Goal: Information Seeking & Learning: Find specific fact

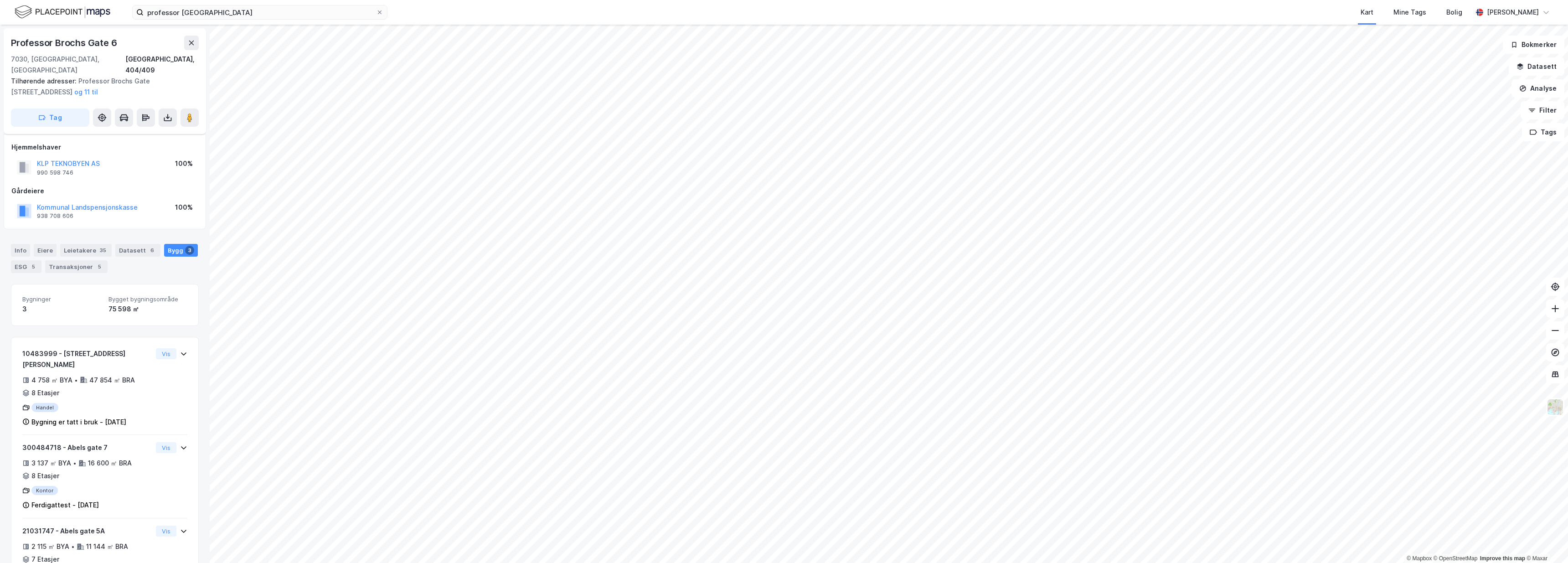
scroll to position [22, 0]
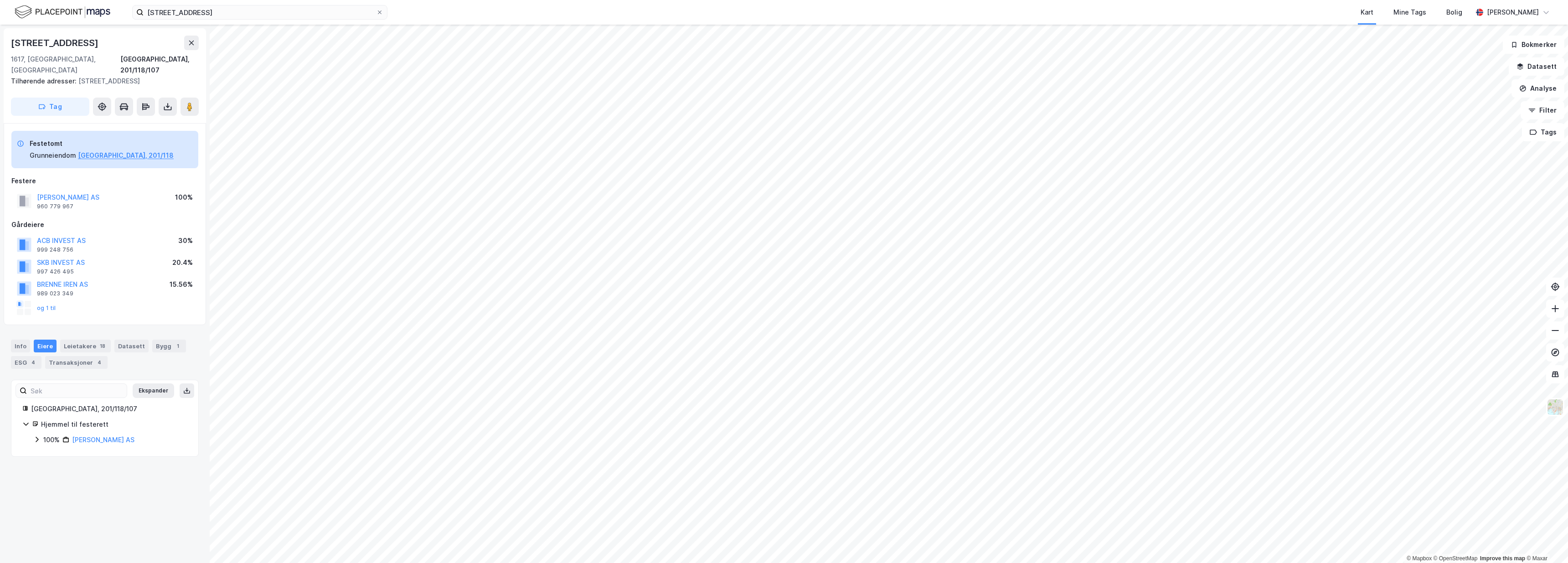
click at [153, 219] on div "Gårdeiere" at bounding box center [104, 224] width 186 height 11
click at [0, 0] on button "og 1 til" at bounding box center [0, 0] width 0 height 0
click at [108, 219] on div "Gårdeiere" at bounding box center [104, 224] width 186 height 11
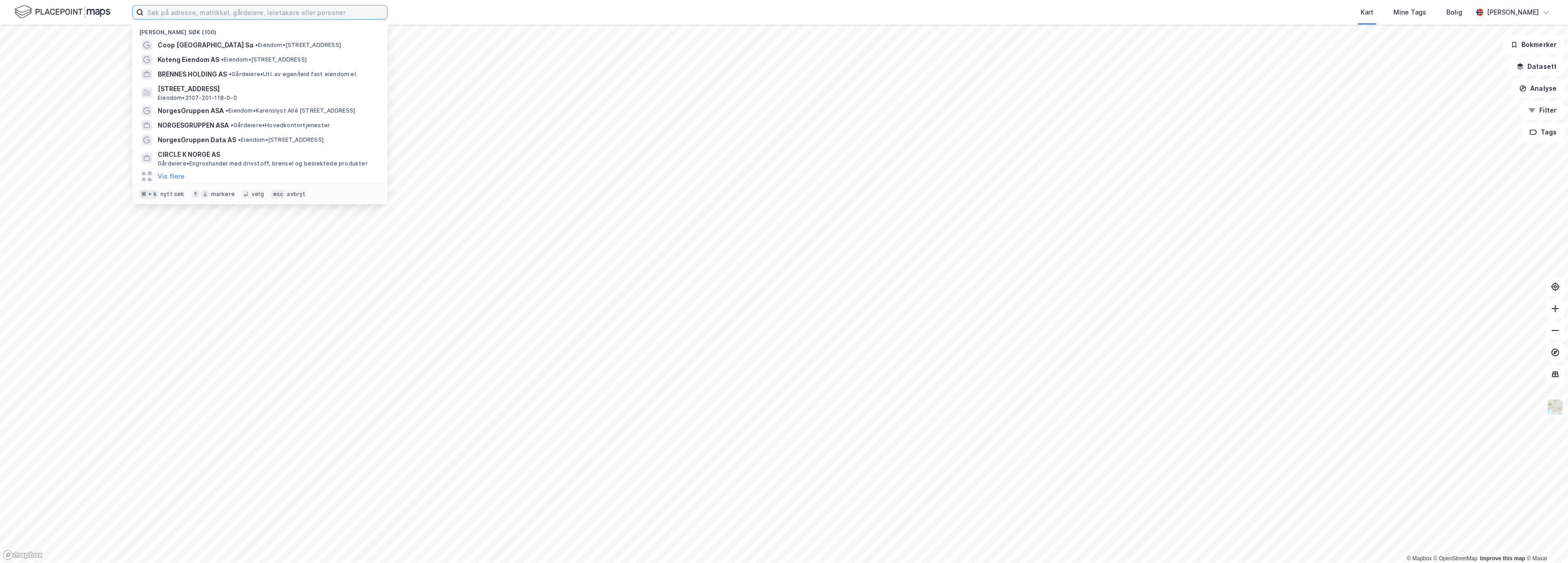
click at [240, 11] on input at bounding box center [265, 12] width 243 height 14
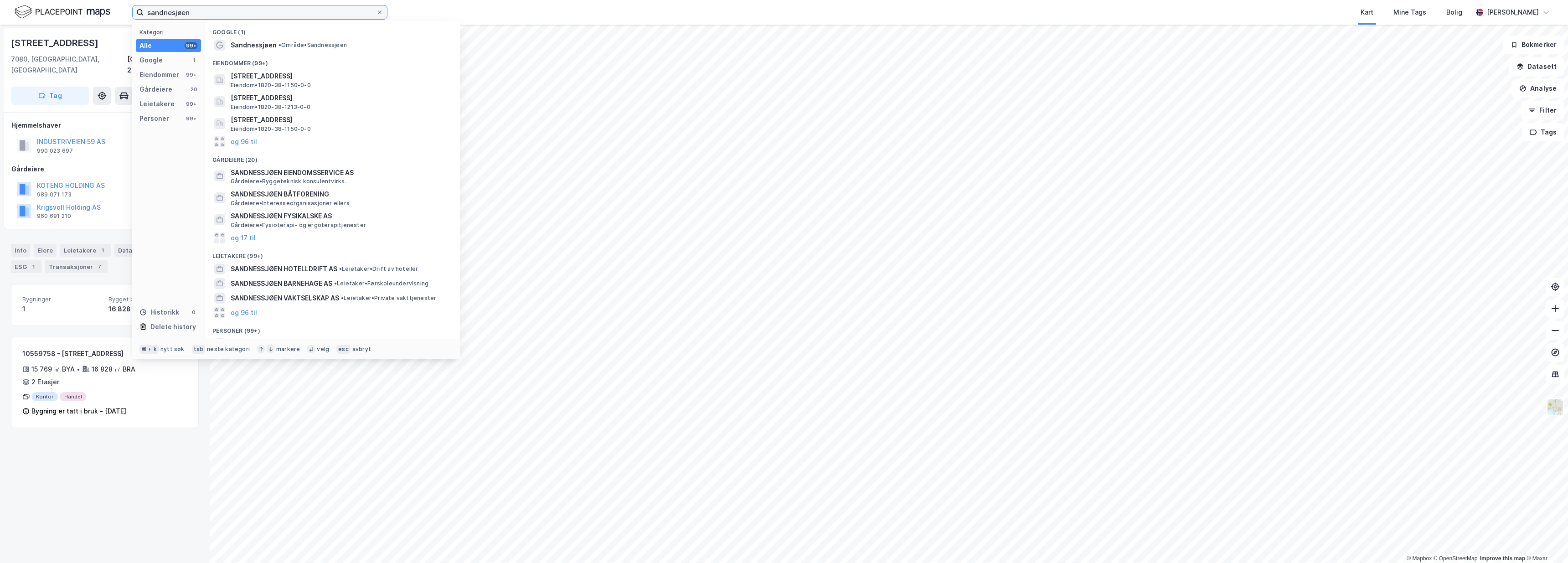
type input "sandnesjøen"
click at [263, 48] on span "Sandnessjøen" at bounding box center [253, 45] width 46 height 11
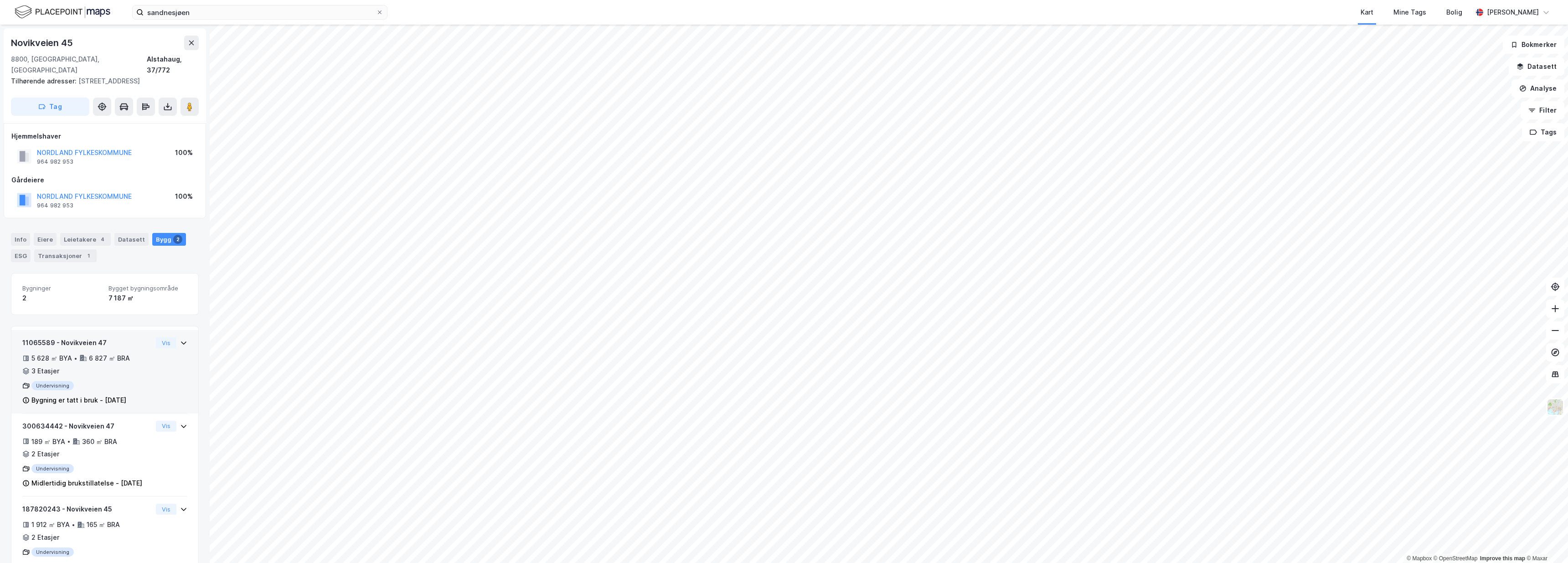
scroll to position [22, 0]
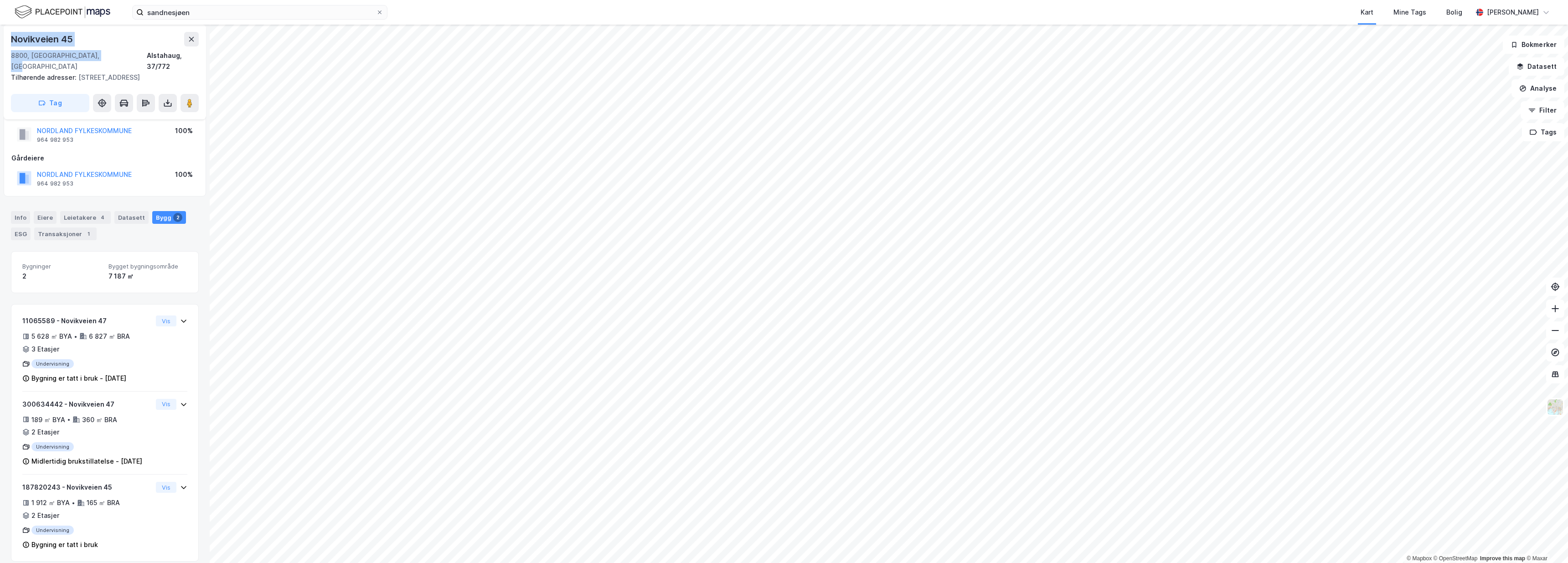
drag, startPoint x: 116, startPoint y: 56, endPoint x: 0, endPoint y: 32, distance: 118.5
click at [0, 32] on div "Novikveien 45 8800, [GEOGRAPHIC_DATA], [GEOGRAPHIC_DATA] [GEOGRAPHIC_DATA], 37/…" at bounding box center [105, 293] width 210 height 538
copy div "[STREET_ADDRESS]"
click at [151, 42] on div "Novikveien 45" at bounding box center [104, 39] width 188 height 15
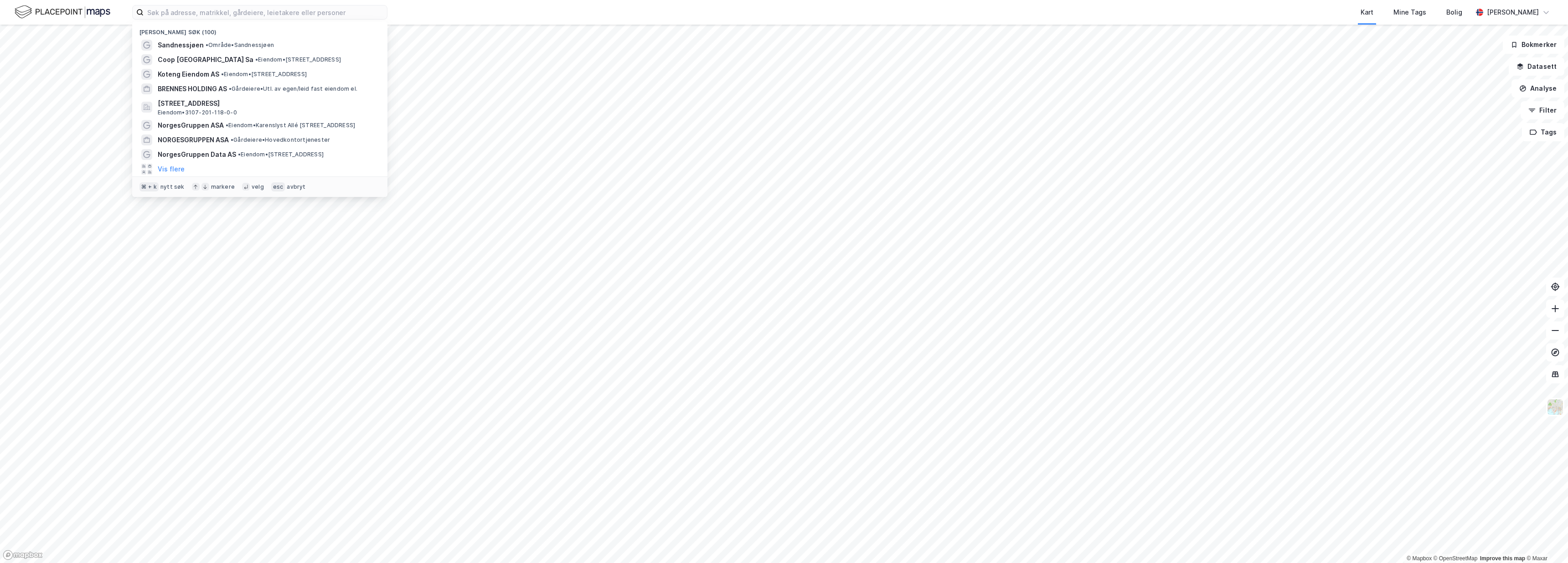
click at [201, 12] on input at bounding box center [265, 12] width 243 height 14
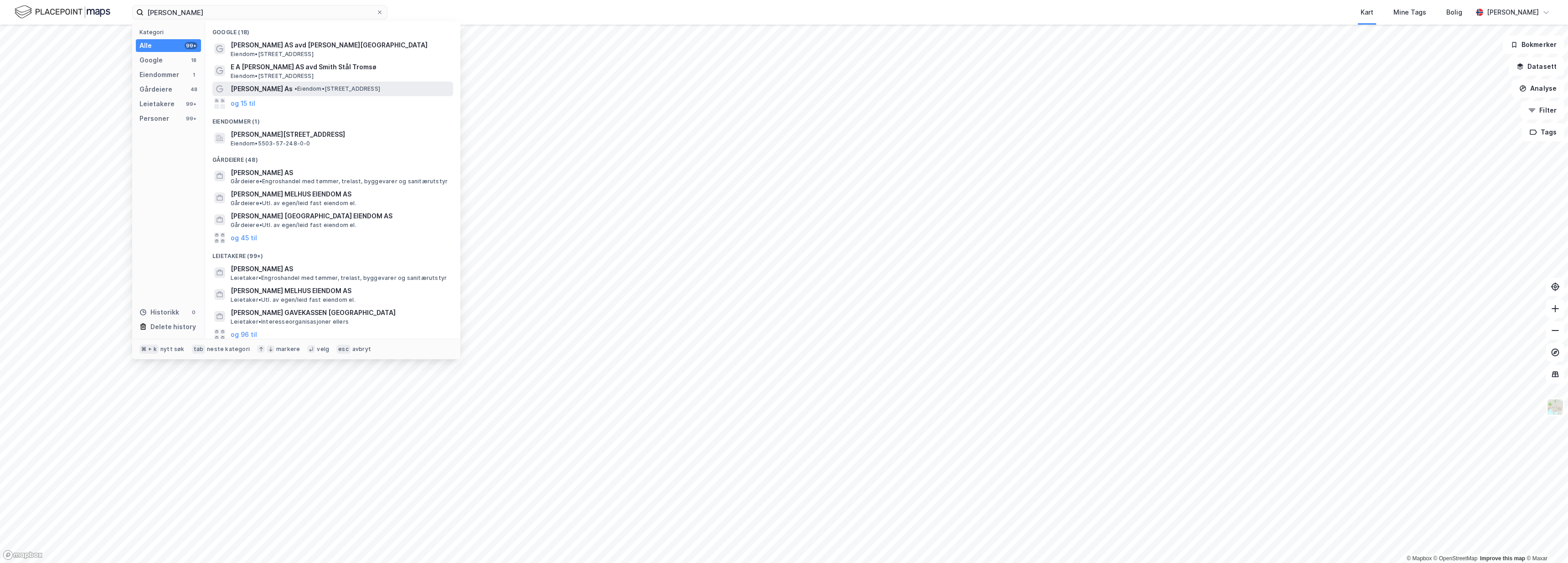
type input "[PERSON_NAME]"
click at [265, 90] on span "E.a. Smith As" at bounding box center [261, 88] width 62 height 11
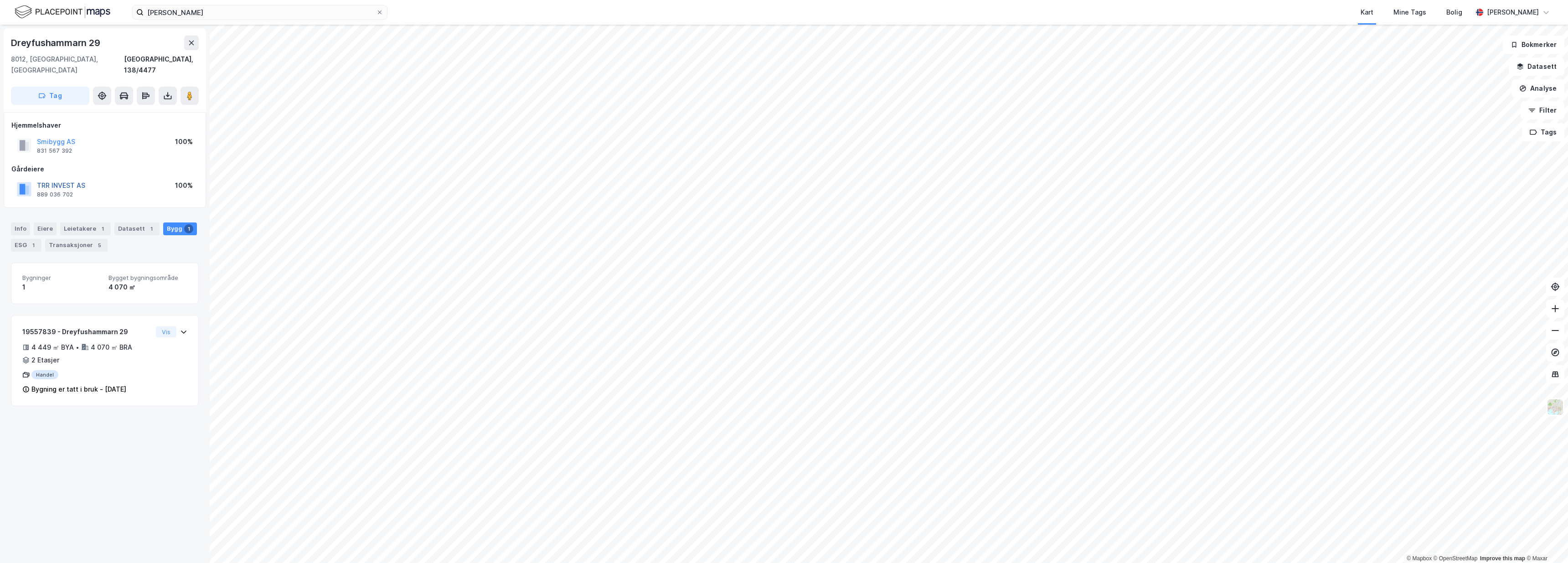
click at [0, 0] on button "TRR INVEST AS" at bounding box center [0, 0] width 0 height 0
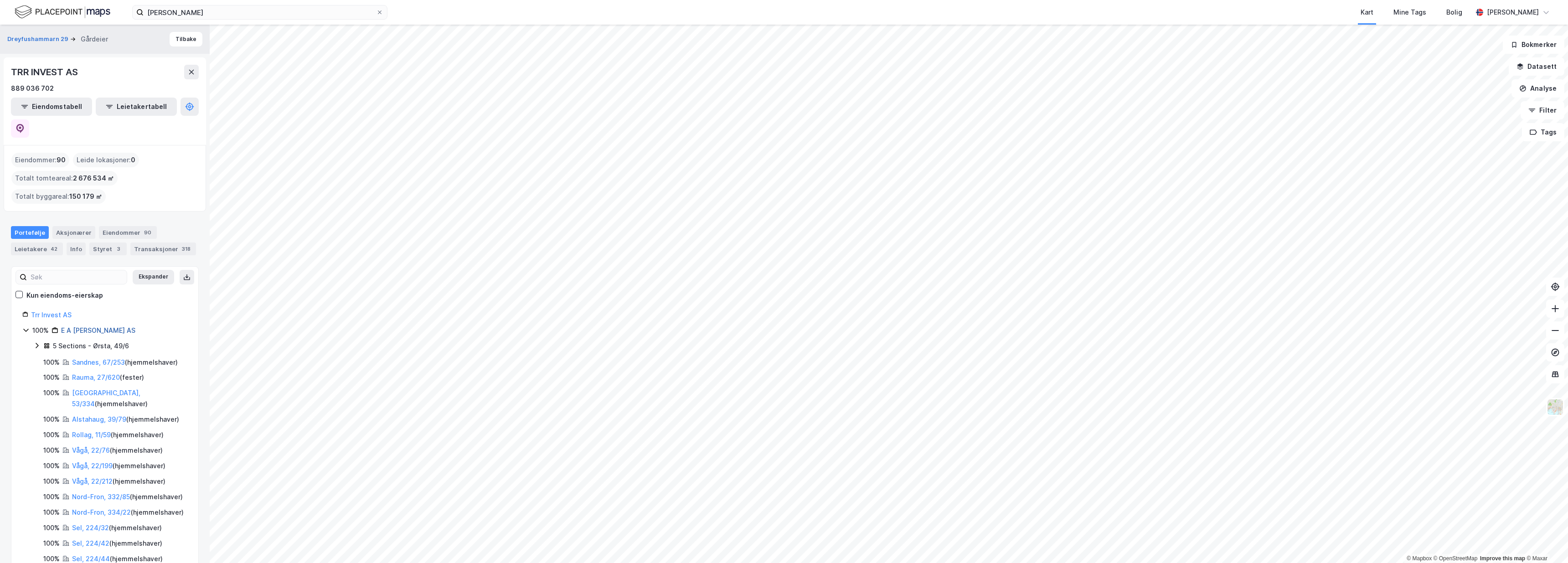
click at [86, 327] on link "E A Smith AS" at bounding box center [98, 330] width 74 height 8
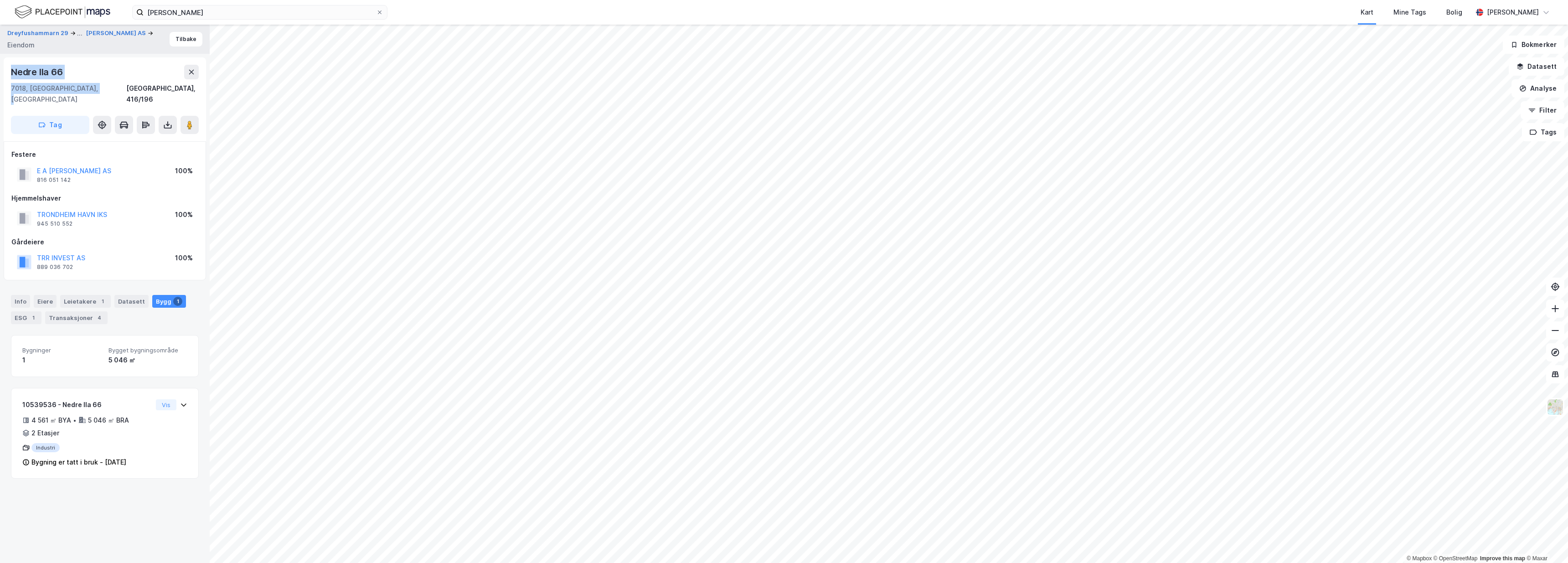
drag, startPoint x: 96, startPoint y: 88, endPoint x: 12, endPoint y: 73, distance: 85.3
click at [12, 73] on div "Nedre Ila 66 7018, Trondheim, Trøndelag Trondheim, 416/196" at bounding box center [104, 85] width 188 height 40
copy div "Nedre Ila 66 7018, Trondheim, Trøndelag"
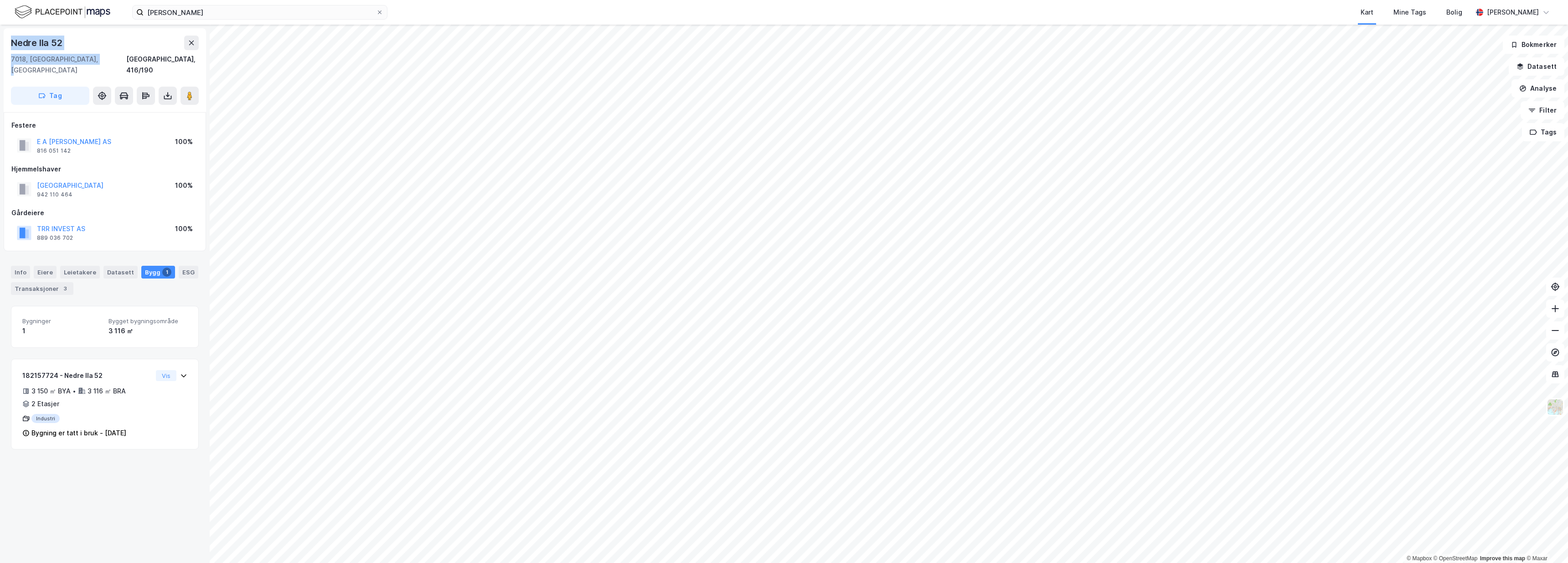
drag, startPoint x: 96, startPoint y: 59, endPoint x: 1, endPoint y: 41, distance: 96.7
click at [1, 41] on div "Nedre Ila 52 7018, Trondheim, Trøndelag Trondheim, 416/190 Tag Festere E A SMIT…" at bounding box center [105, 293] width 210 height 538
copy div "Nedre Ila 52 7018, Trondheim, Trøndelag"
click at [0, 0] on button "E A SMITH AS" at bounding box center [0, 0] width 0 height 0
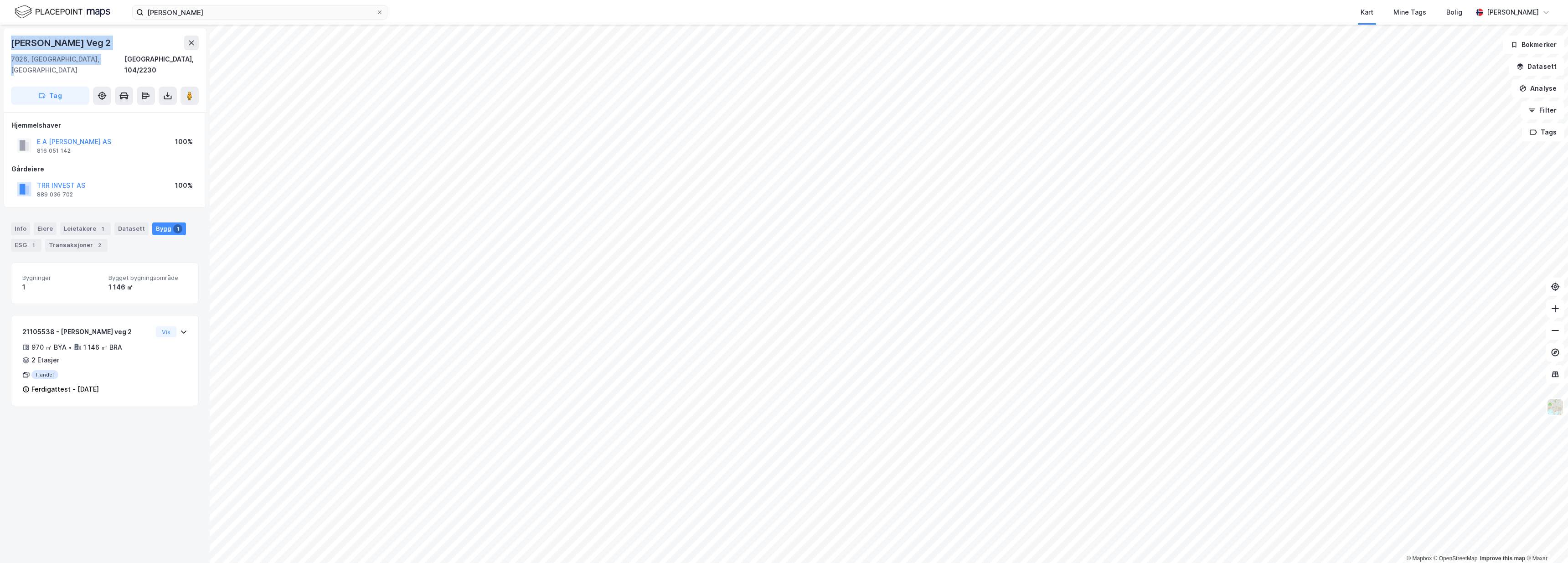
drag, startPoint x: 96, startPoint y: 60, endPoint x: 10, endPoint y: 42, distance: 87.9
click at [10, 42] on div "Nils Uhlin Hansens Veg 2 7026, Trondheim, Trøndelag Trondheim, 104/2230 Tag" at bounding box center [104, 70] width 202 height 84
copy div "Nils Uhlin Hansens Veg 2 7026, Trondheim, Trøndelag"
click at [0, 0] on button "E A SMITH AS" at bounding box center [0, 0] width 0 height 0
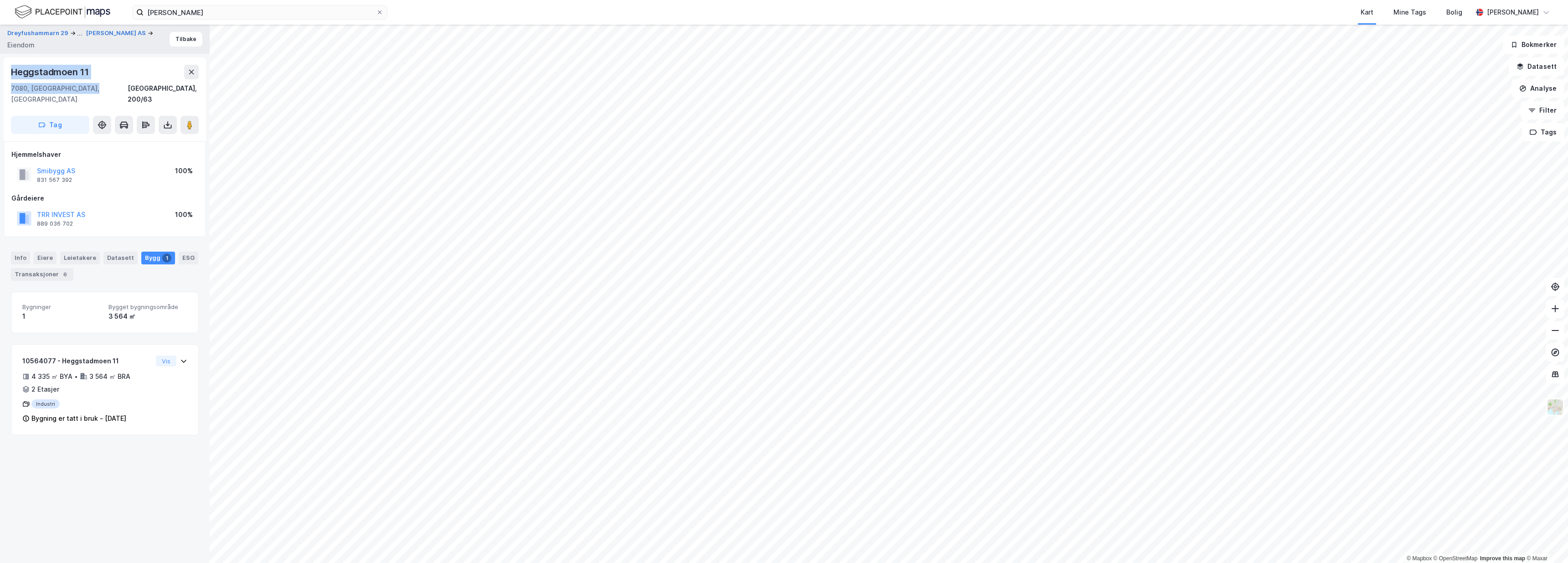
drag, startPoint x: 91, startPoint y: 89, endPoint x: 11, endPoint y: 71, distance: 82.0
click at [11, 71] on div "Heggstadmoen 11 7080, Heimdal, Trøndelag Trondheim, 200/63 Tag" at bounding box center [104, 100] width 202 height 84
copy div "Heggstadmoen 11 7080, Heimdal, Trøndelag"
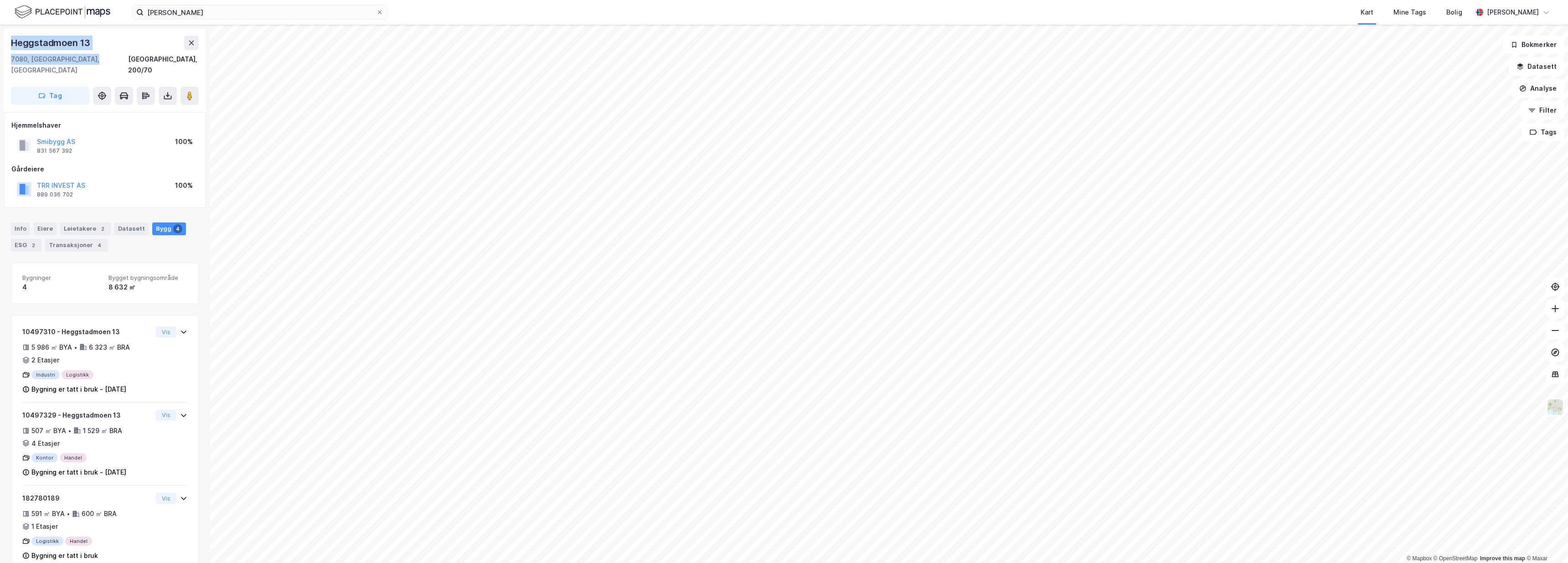
drag, startPoint x: 94, startPoint y: 63, endPoint x: 2, endPoint y: 44, distance: 93.9
click at [2, 44] on div "Heggstadmoen 13 7080, Heimdal, Trøndelag Trondheim, 200/70 Tag Hjemmelshaver Sm…" at bounding box center [105, 293] width 210 height 538
copy div "Heggstadmoen 13 7080, Heimdal, Trøndelag"
click at [1532, 91] on button "Analyse" at bounding box center [1538, 88] width 53 height 18
click at [1449, 95] on div "Mål avstand" at bounding box center [1453, 88] width 105 height 15
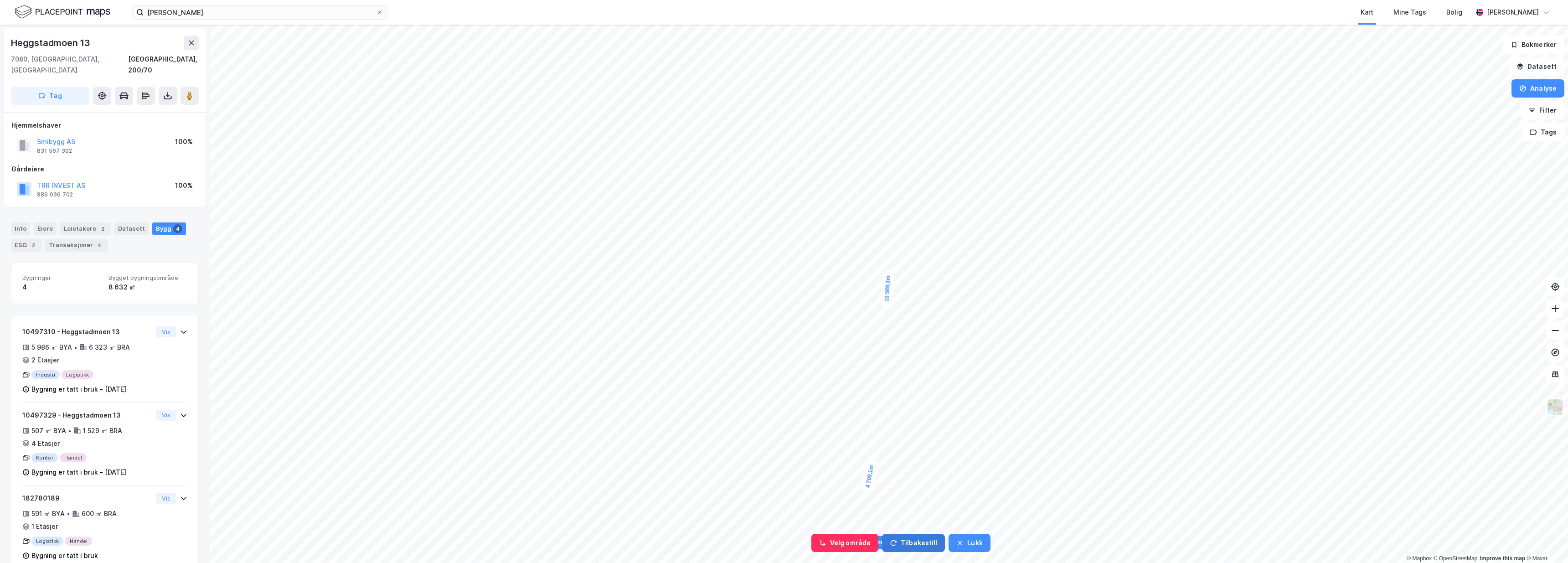
click at [897, 543] on button "Tilbakestill" at bounding box center [914, 543] width 63 height 18
click at [897, 549] on button "Tilbakestill" at bounding box center [875, 543] width 63 height 18
click at [883, 542] on button "Tilbakestill" at bounding box center [875, 543] width 63 height 18
click at [946, 541] on button "Lukk" at bounding box center [930, 543] width 41 height 18
click at [0, 0] on button "TRR INVEST AS" at bounding box center [0, 0] width 0 height 0
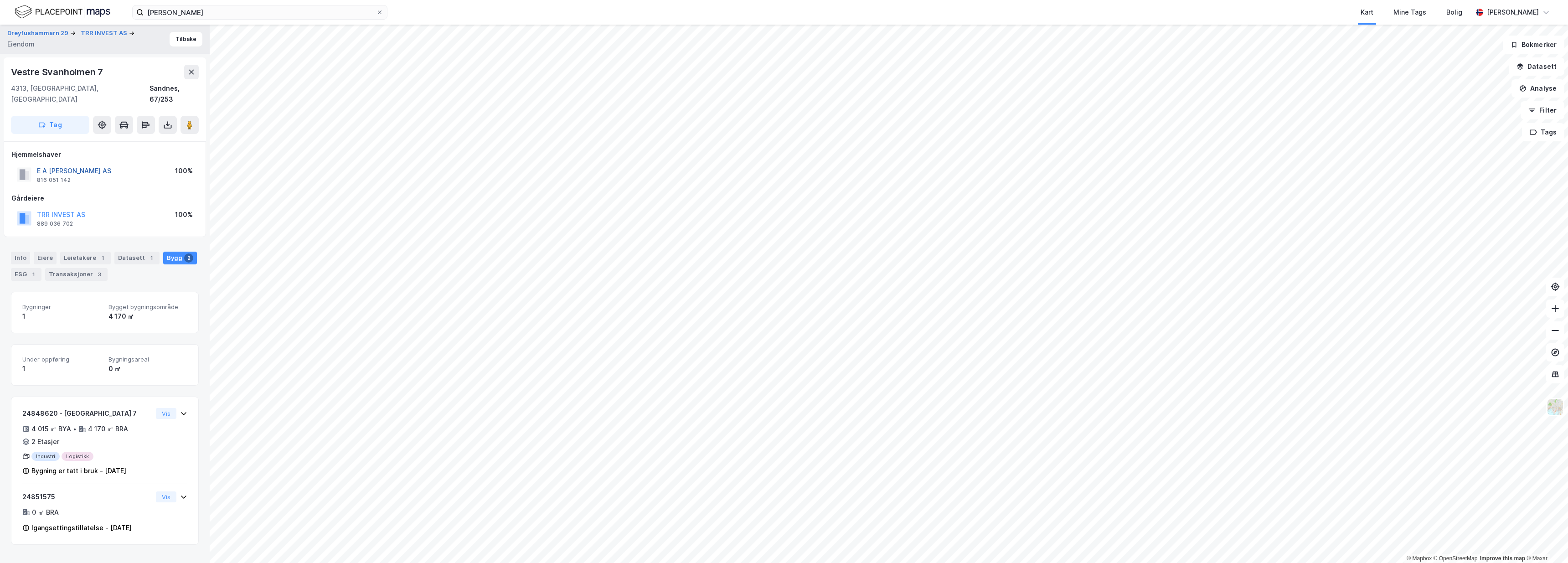
click at [0, 0] on button "E A SMITH AS" at bounding box center [0, 0] width 0 height 0
